Goal: Navigation & Orientation: Find specific page/section

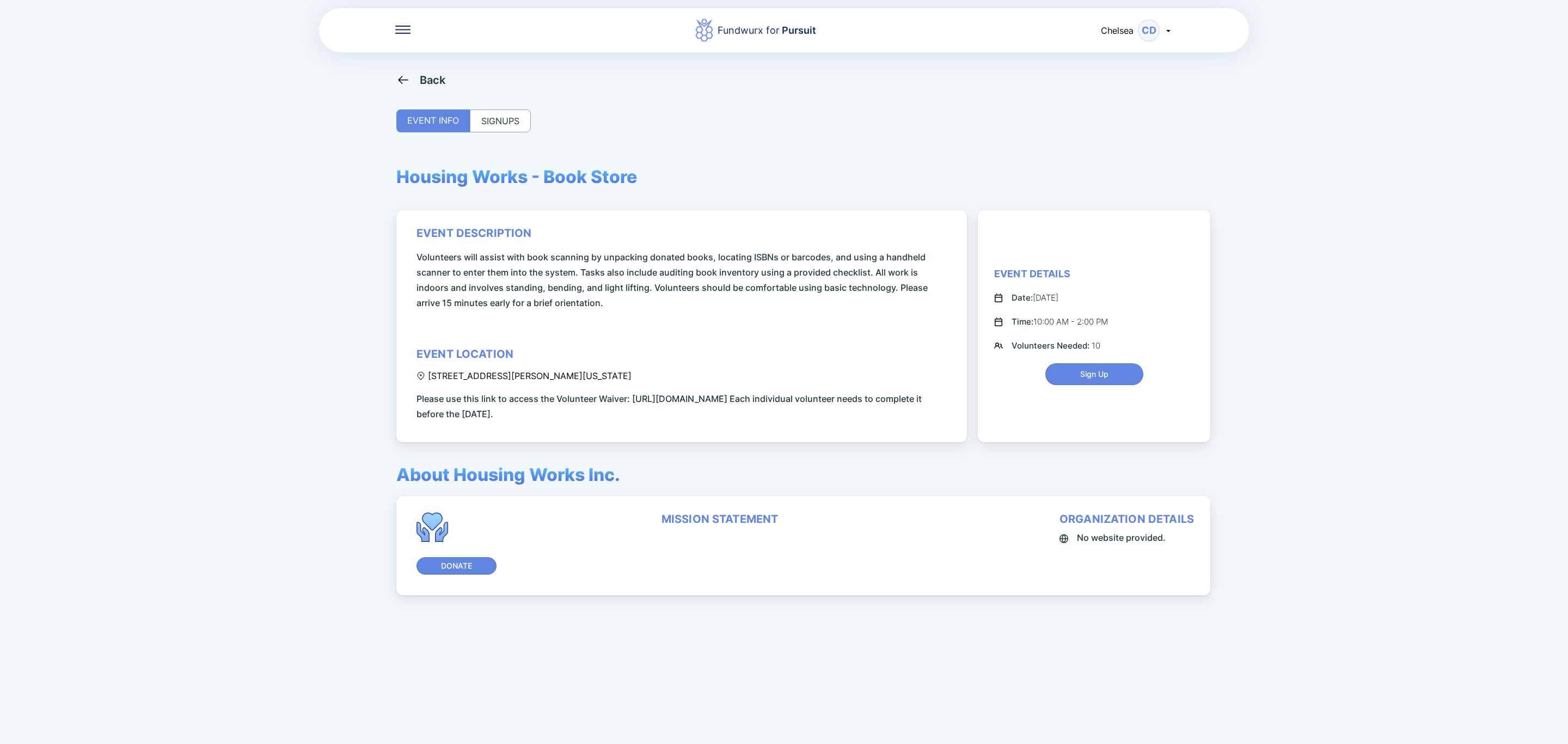
click at [501, 118] on div "SIGNUPS" at bounding box center [500, 121] width 61 height 23
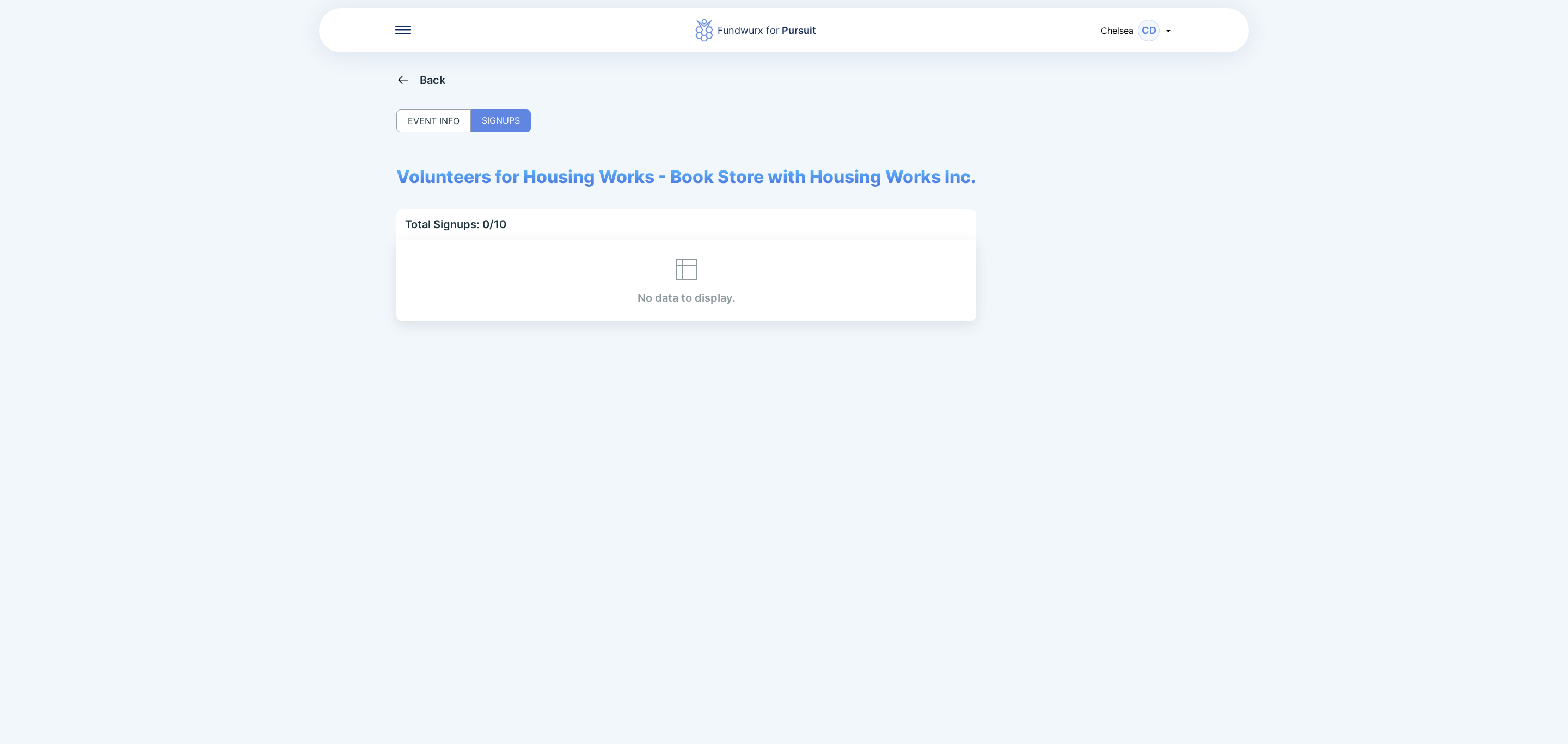
click at [413, 79] on div "Back" at bounding box center [421, 79] width 50 height 14
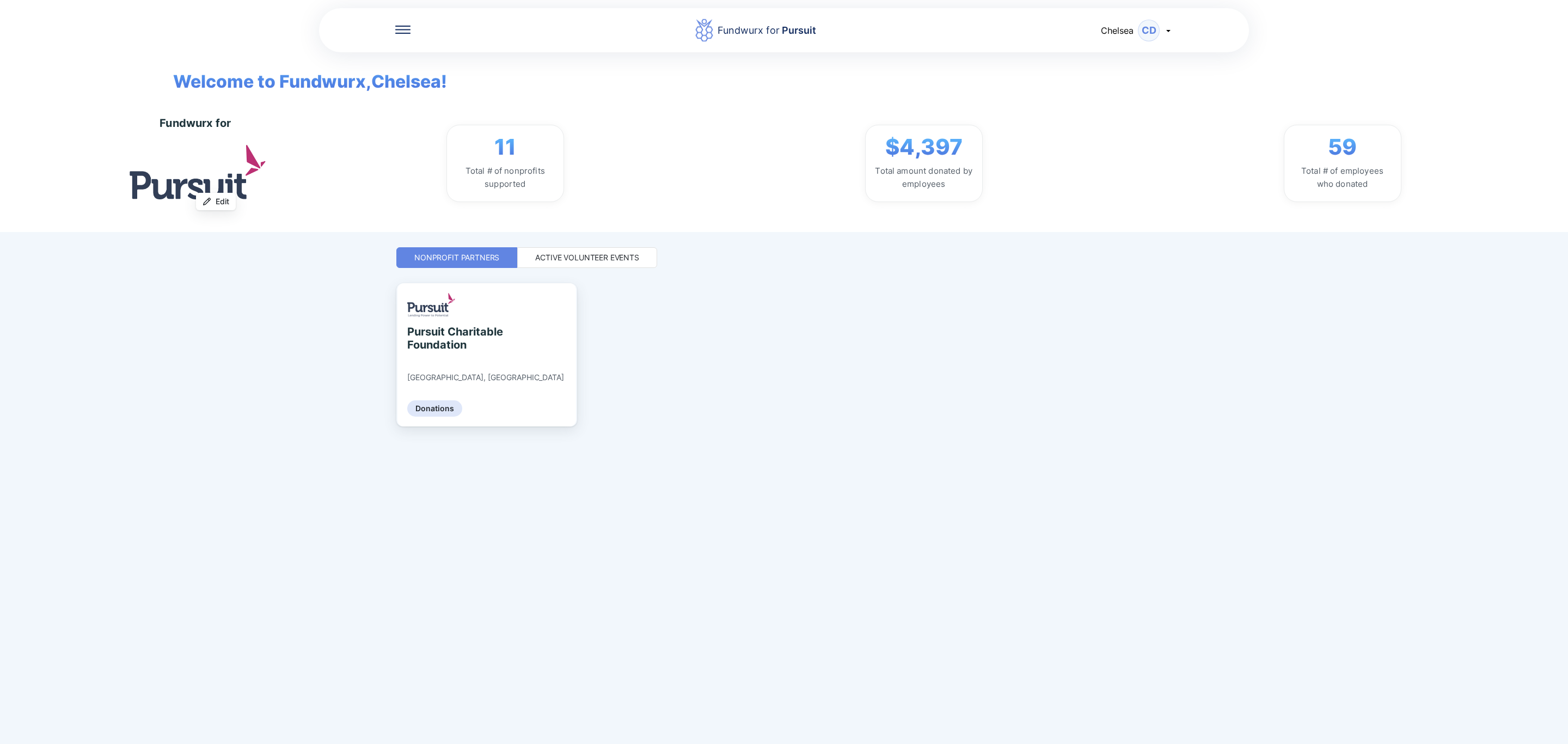
click at [577, 255] on div "Active Volunteer Events" at bounding box center [586, 257] width 104 height 11
